Goal: Transaction & Acquisition: Download file/media

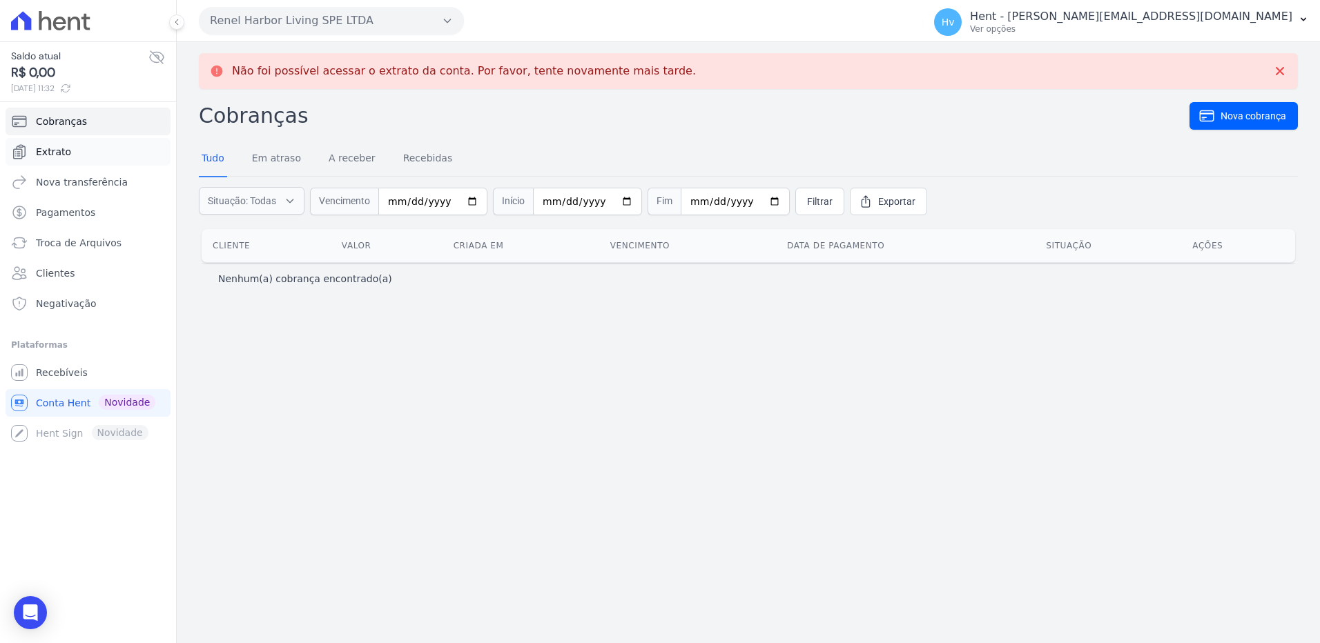
click at [66, 150] on span "Extrato" at bounding box center [53, 152] width 35 height 14
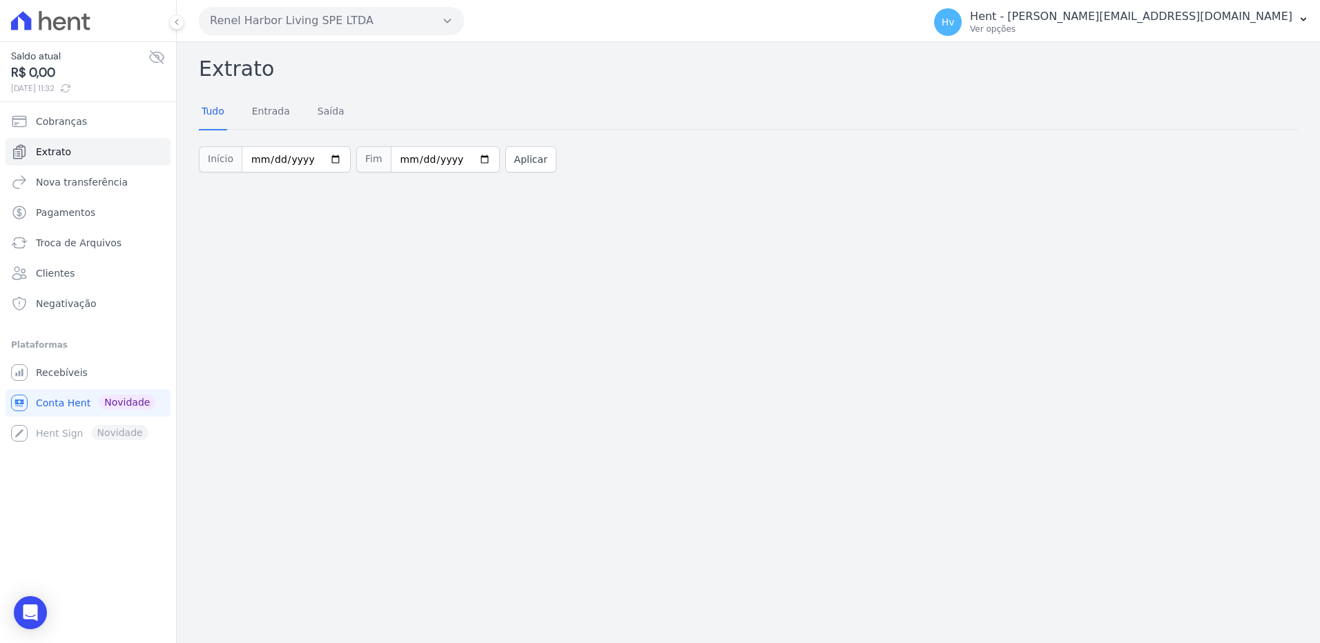
click at [356, 6] on div "Renel Harbor Living SPE LTDA VASCOCIVITAS ACACIAS EMPREENDIMENTOS IMOBILIARIOS …" at bounding box center [558, 20] width 719 height 43
click at [367, 21] on button "Renel Harbor Living SPE LTDA" at bounding box center [331, 21] width 265 height 28
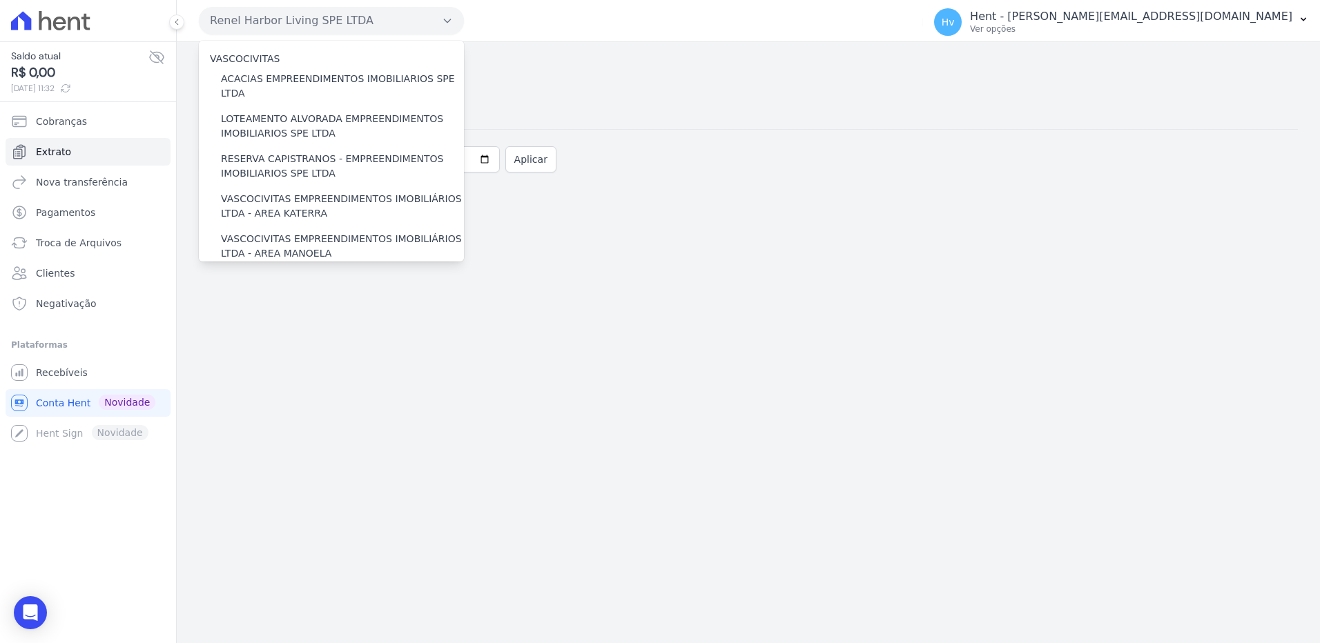
scroll to position [12508, 0]
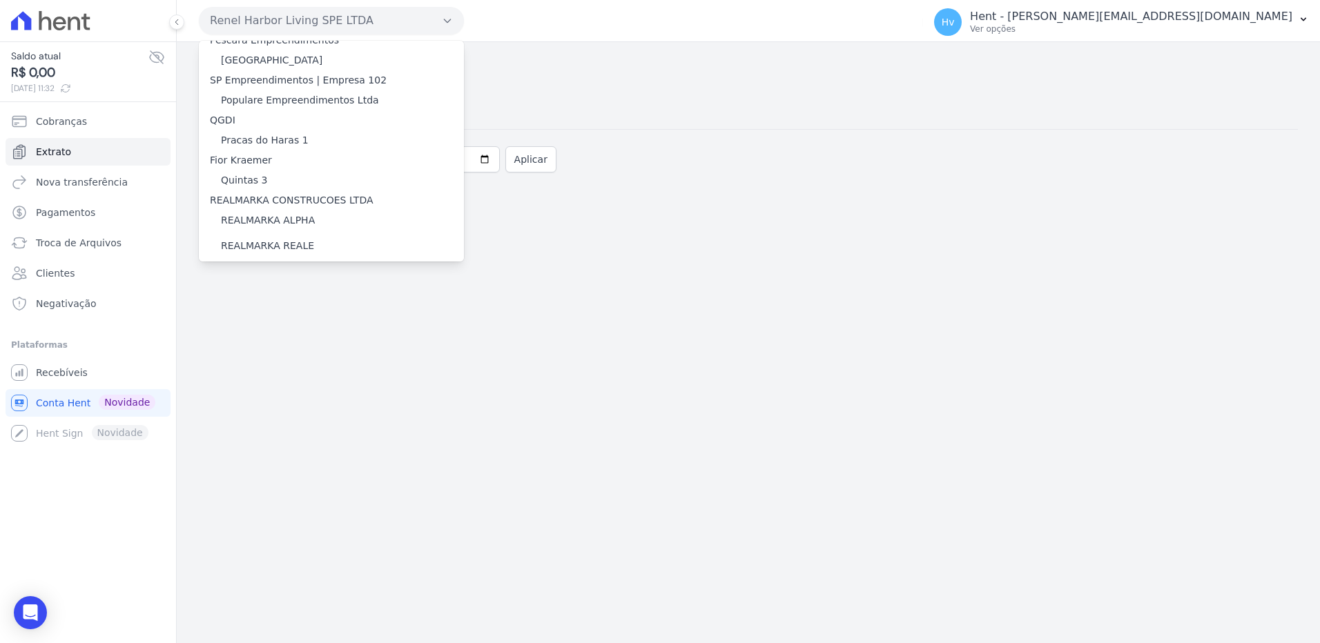
click at [236, 425] on label "RESIDENCIAL ABSOLUTO EMPREENDIMENTO IMOBILIARIO SPE LTDA" at bounding box center [342, 439] width 243 height 29
click at [0, 0] on input "RESIDENCIAL ABSOLUTO EMPREENDIMENTO IMOBILIARIO SPE LTDA" at bounding box center [0, 0] width 0 height 0
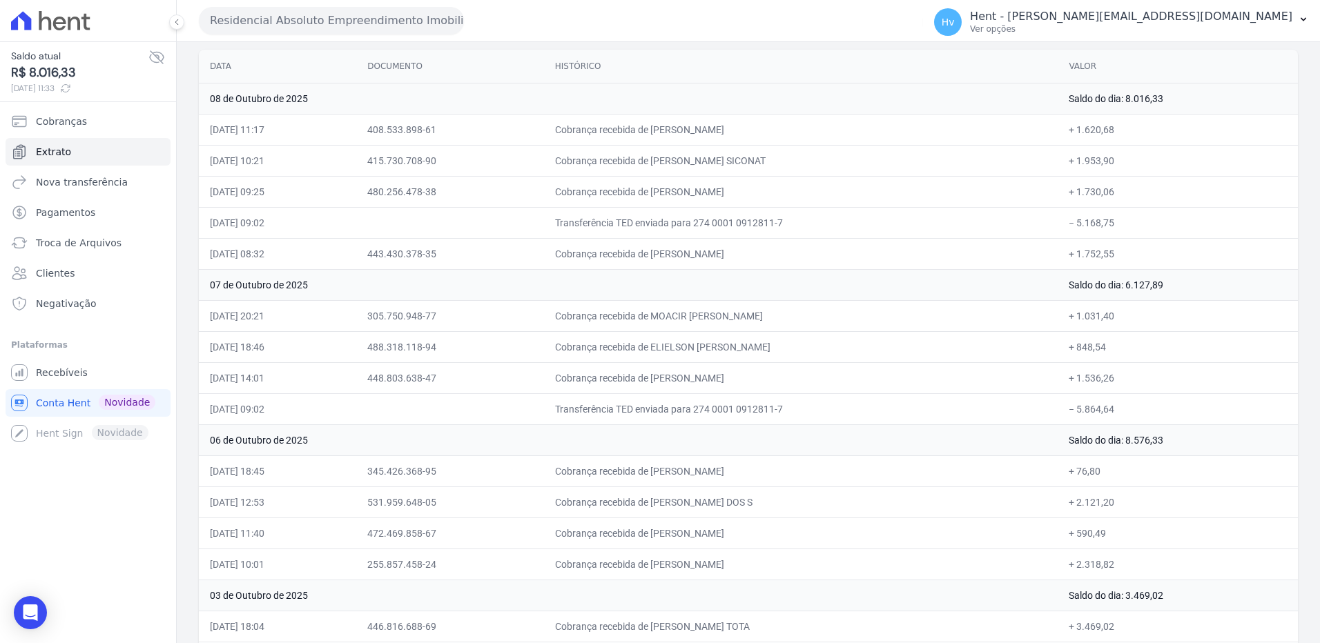
scroll to position [178, 0]
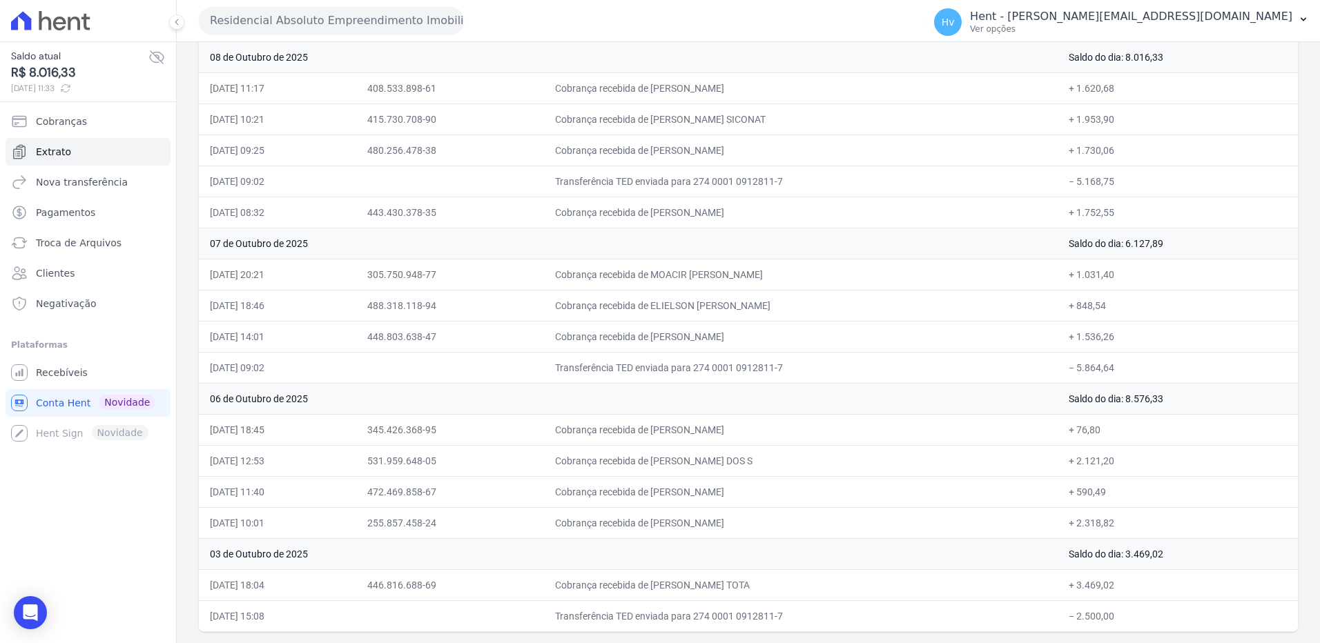
drag, startPoint x: 204, startPoint y: 203, endPoint x: 1199, endPoint y: 620, distance: 1078.5
click at [1199, 620] on table "Data Documento Histórico Valor 08 de Outubro de 2025 Saldo do dia: 8.016,33 08/…" at bounding box center [748, 319] width 1099 height 623
copy table "Data Documento Histórico Valor 08 de Outubro de 2025 Saldo do dia: 8.016,33 08/…"
click at [973, 260] on td "Cobrança recebida de MOACIR [PERSON_NAME]" at bounding box center [801, 274] width 514 height 31
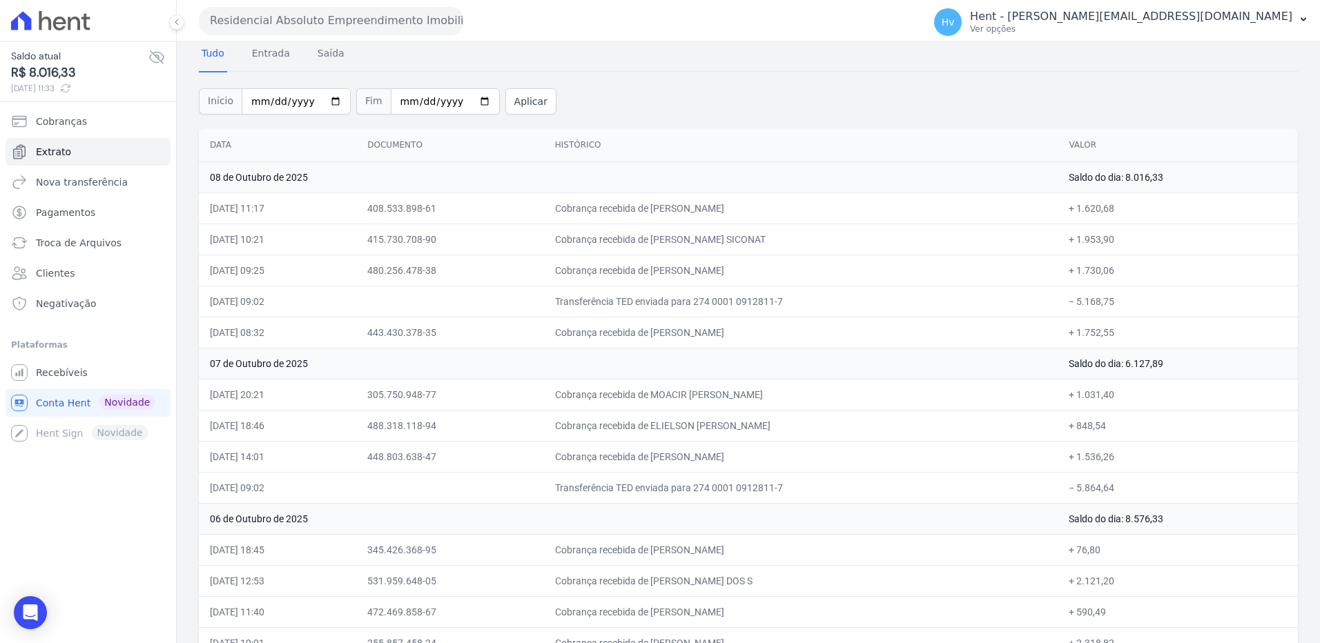
scroll to position [0, 0]
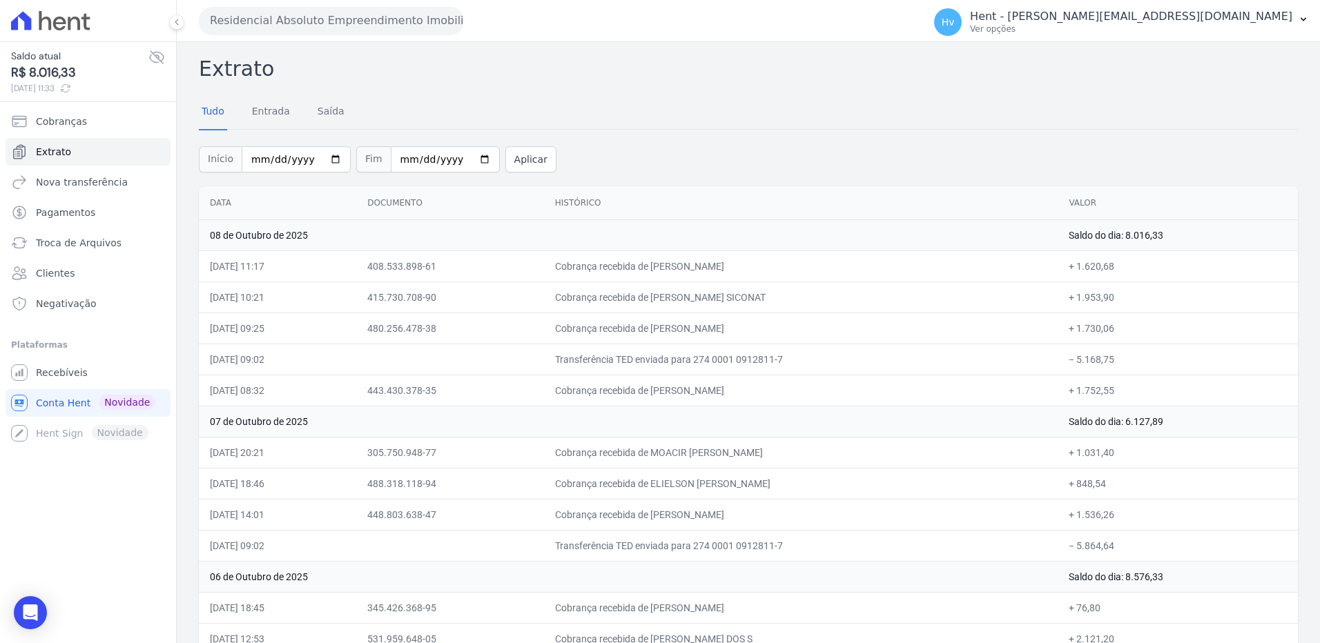
drag, startPoint x: 850, startPoint y: 57, endPoint x: 918, endPoint y: 95, distance: 78.2
click at [850, 57] on h2 "Extrato" at bounding box center [748, 68] width 1099 height 31
click at [78, 371] on span "Recebíveis" at bounding box center [62, 373] width 52 height 14
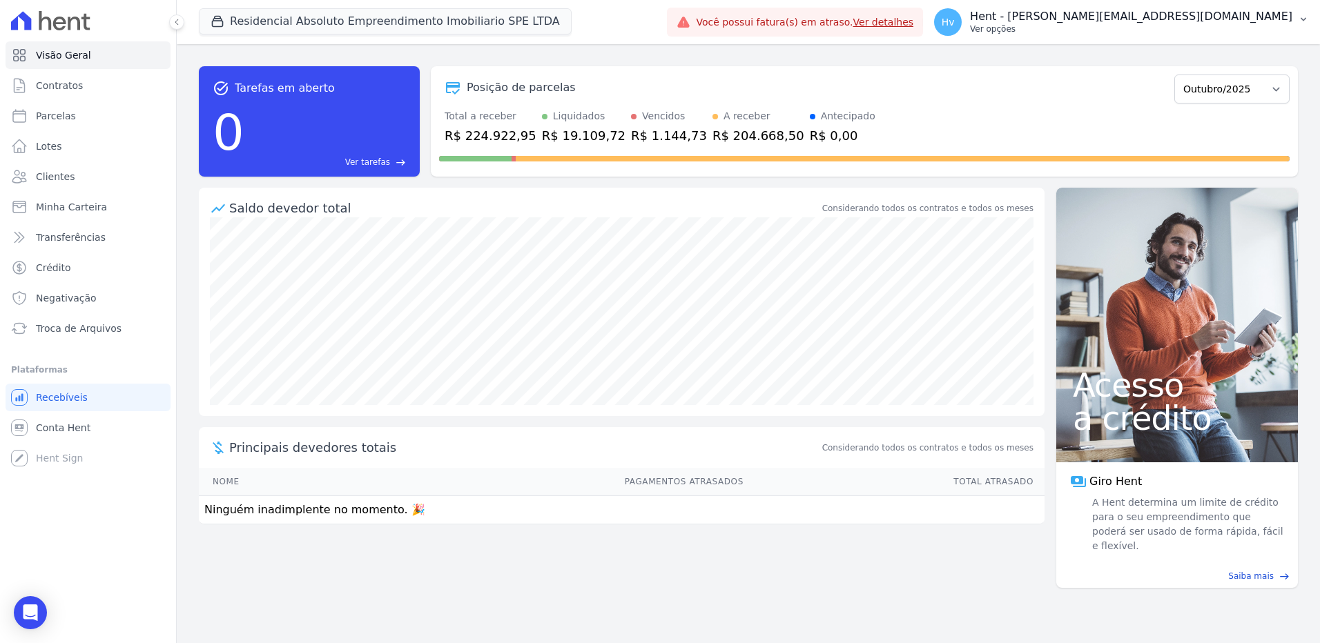
click at [1201, 29] on p "Ver opções" at bounding box center [1131, 28] width 322 height 11
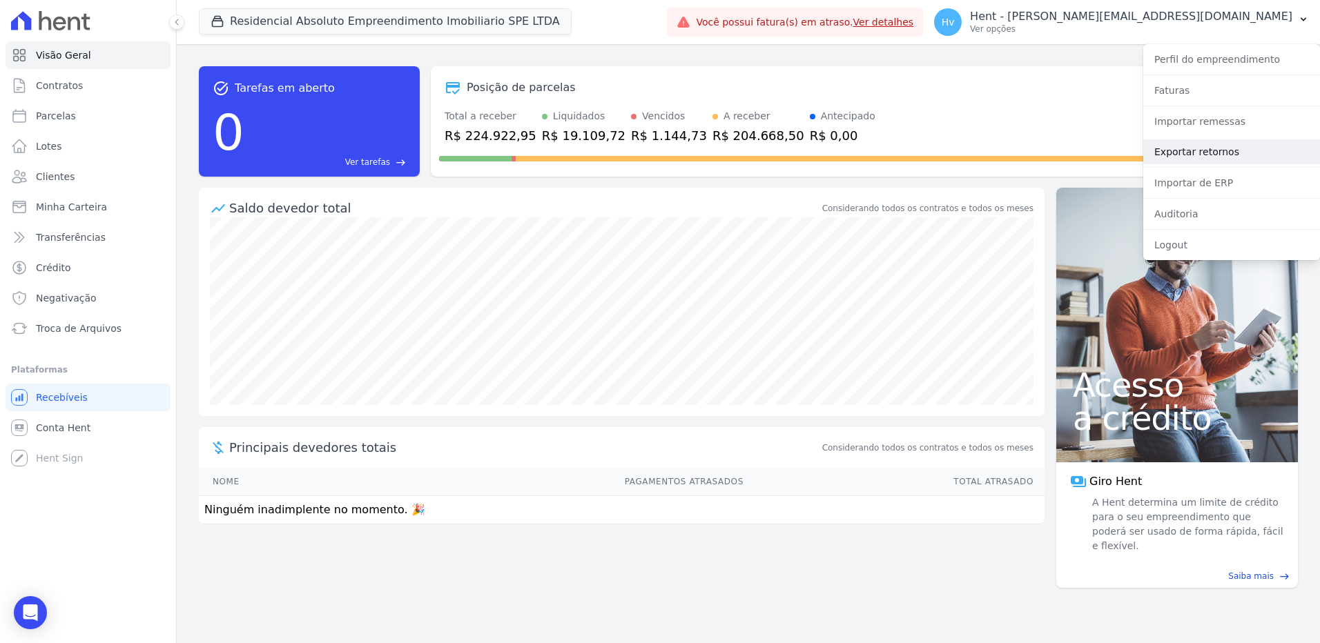
click at [1191, 156] on link "Exportar retornos" at bounding box center [1231, 151] width 177 height 25
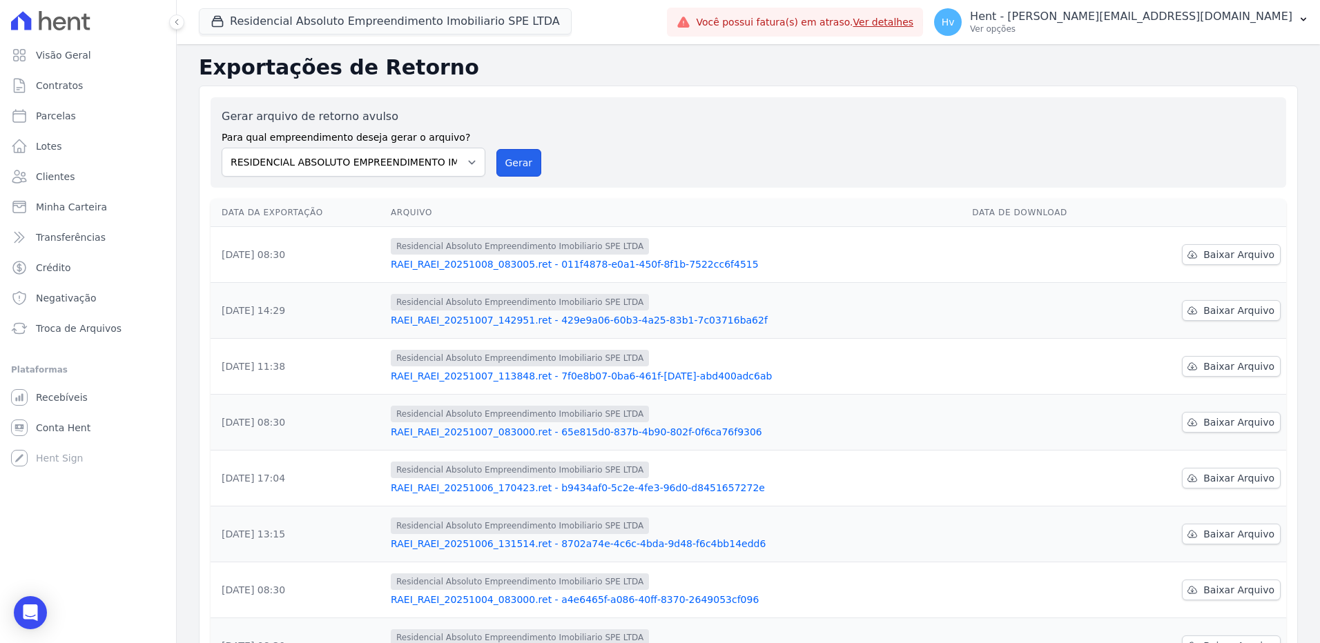
click at [506, 159] on button "Gerar" at bounding box center [519, 163] width 46 height 28
click at [1188, 312] on icon at bounding box center [1192, 310] width 9 height 7
click at [796, 137] on div "Gerar arquivo de retorno avulso Para qual empreendimento deseja gerar o arquivo…" at bounding box center [748, 142] width 1053 height 68
click at [1200, 260] on link "Baixar Arquivo" at bounding box center [1231, 254] width 99 height 21
click at [790, 130] on div "Gerar arquivo de retorno avulso Para qual empreendimento deseja gerar o arquivo…" at bounding box center [748, 142] width 1053 height 68
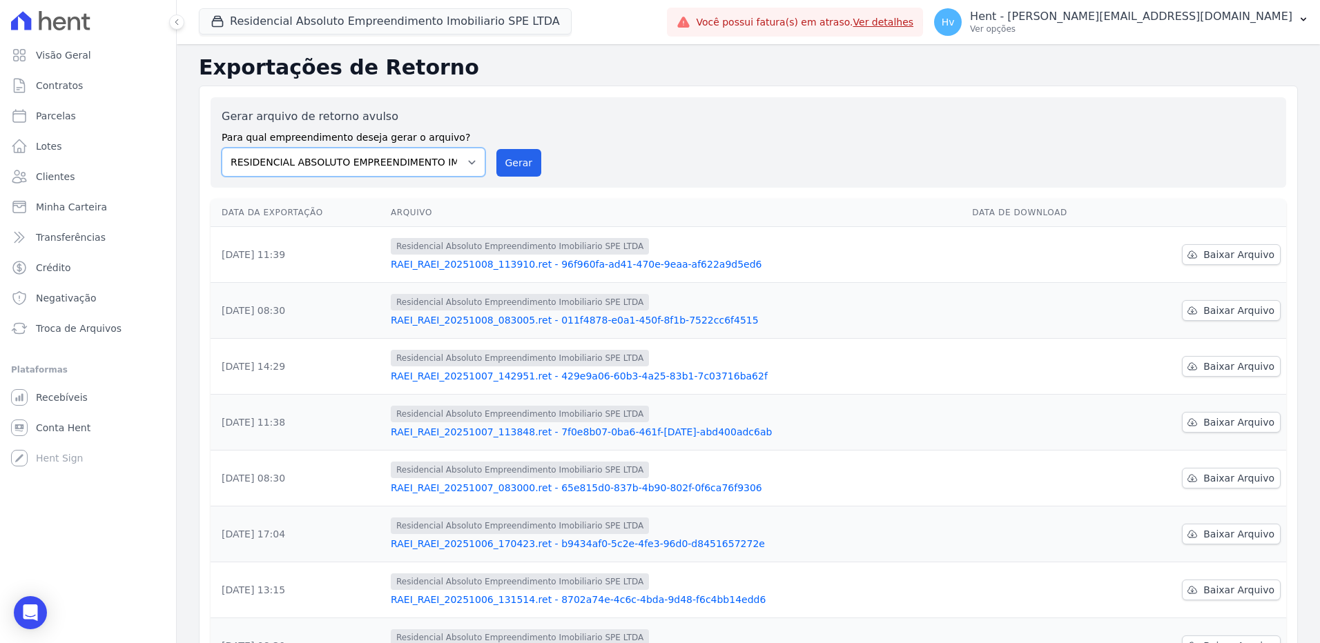
click at [254, 164] on select "ACACIAS EMPREENDIMENTOS IMOBILIARIOS SPE LTDA Acaiá Residencial ACQUA 8 PELOTAS…" at bounding box center [354, 162] width 264 height 29
click at [262, 164] on select "ACACIAS EMPREENDIMENTOS IMOBILIARIOS SPE LTDA Acaiá Residencial ACQUA 8 PELOTAS…" at bounding box center [354, 162] width 264 height 29
drag, startPoint x: 225, startPoint y: 161, endPoint x: 404, endPoint y: 148, distance: 179.9
click at [508, 162] on div "Gerar arquivo de retorno avulso Para qual empreendimento deseja gerar o arquivo…" at bounding box center [748, 142] width 1053 height 68
